Goal: Information Seeking & Learning: Learn about a topic

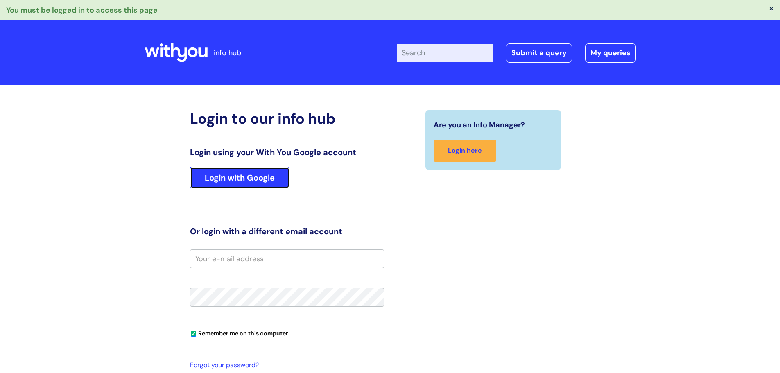
click at [260, 180] on link "Login with Google" at bounding box center [240, 177] width 100 height 21
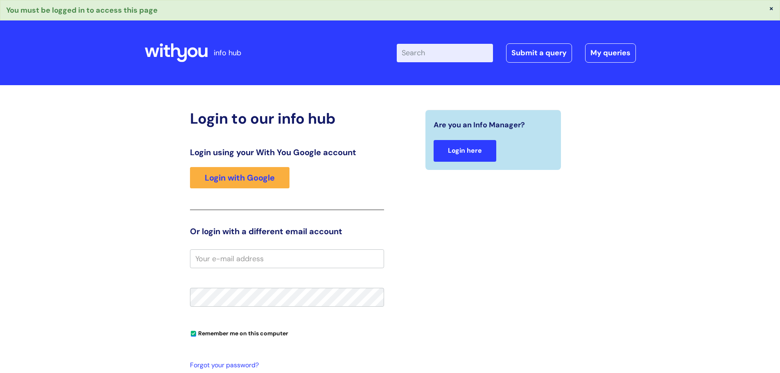
click at [470, 150] on link "Login here" at bounding box center [465, 151] width 63 height 22
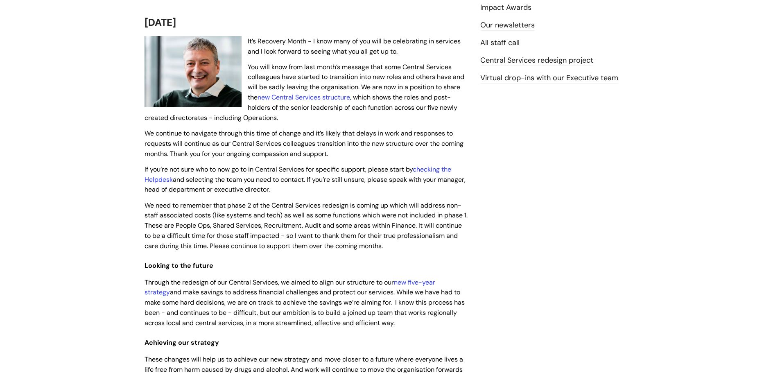
scroll to position [123, 0]
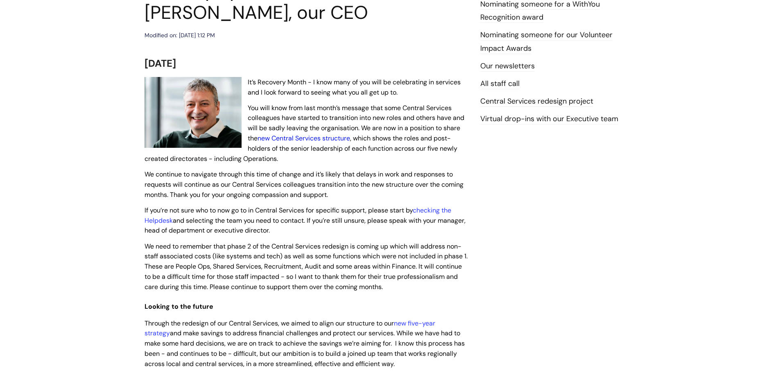
click at [325, 139] on link "new Central Services structure" at bounding box center [304, 138] width 93 height 9
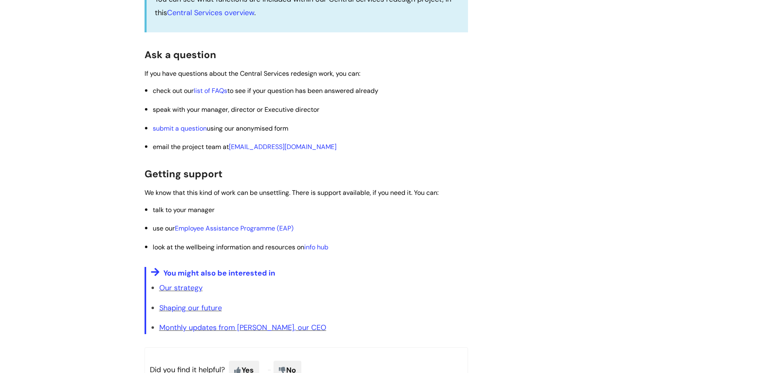
scroll to position [1311, 0]
